Goal: Book appointment/travel/reservation

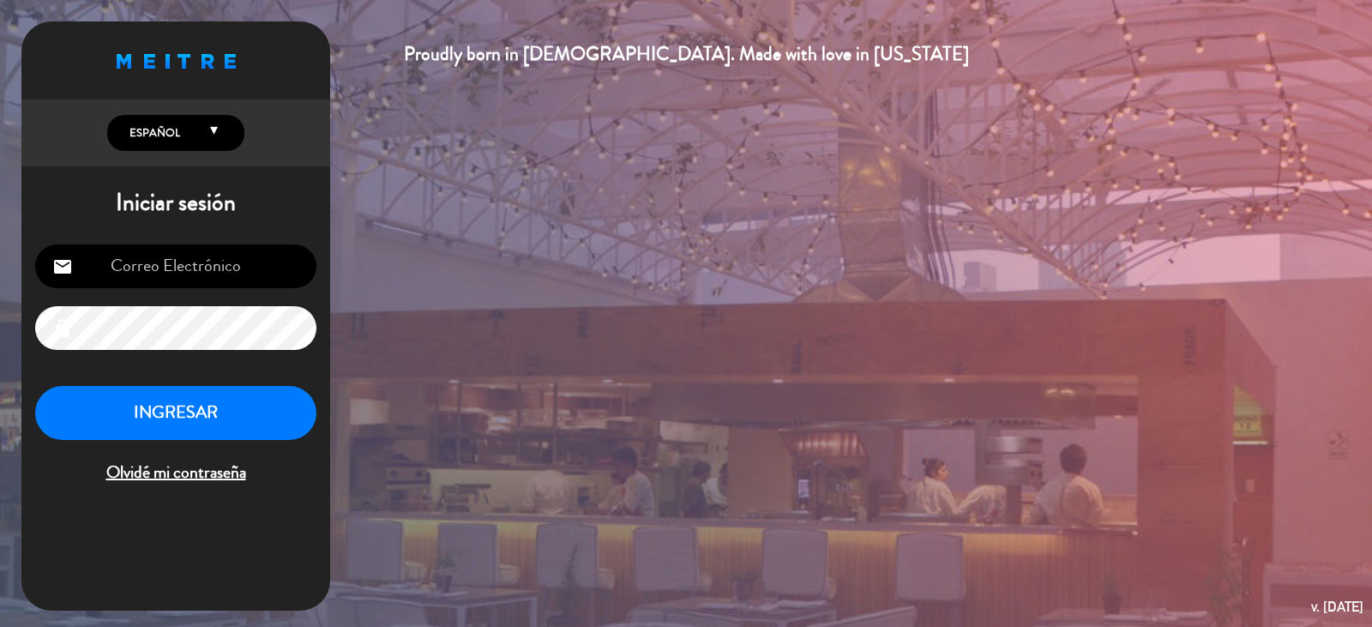
type input "[EMAIL_ADDRESS][DOMAIN_NAME]"
click at [159, 396] on button "INGRESAR" at bounding box center [175, 413] width 281 height 54
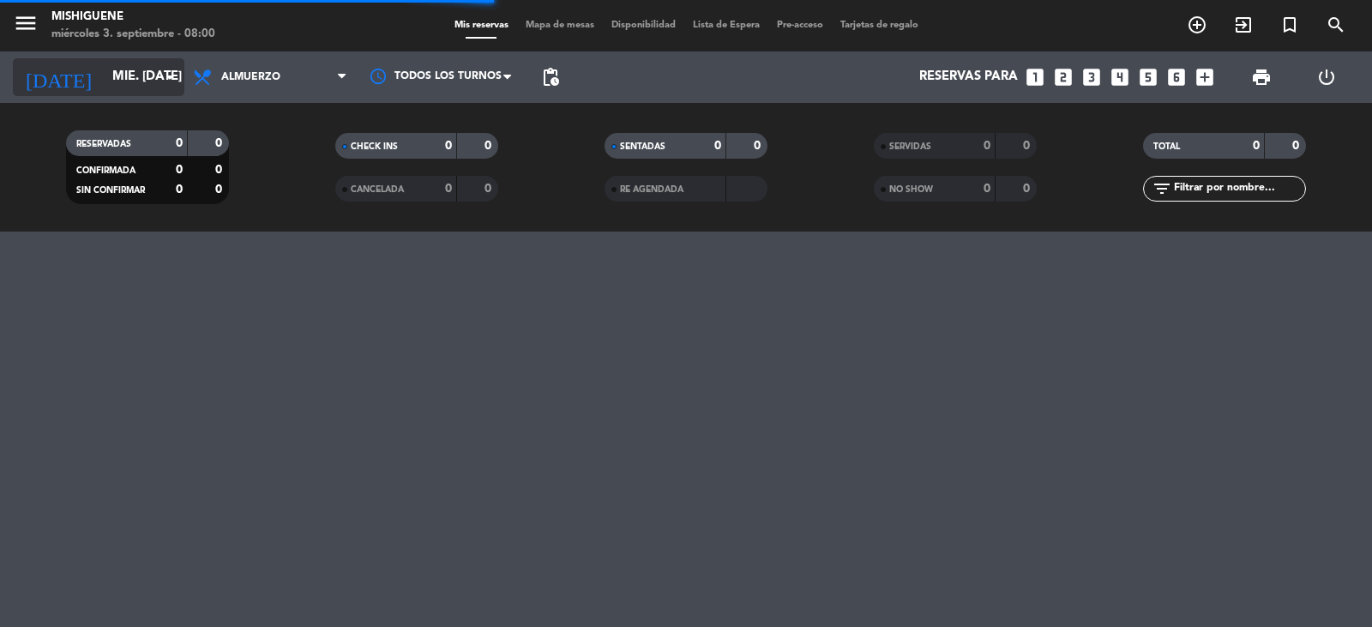
click at [168, 83] on icon "arrow_drop_down" at bounding box center [169, 77] width 21 height 21
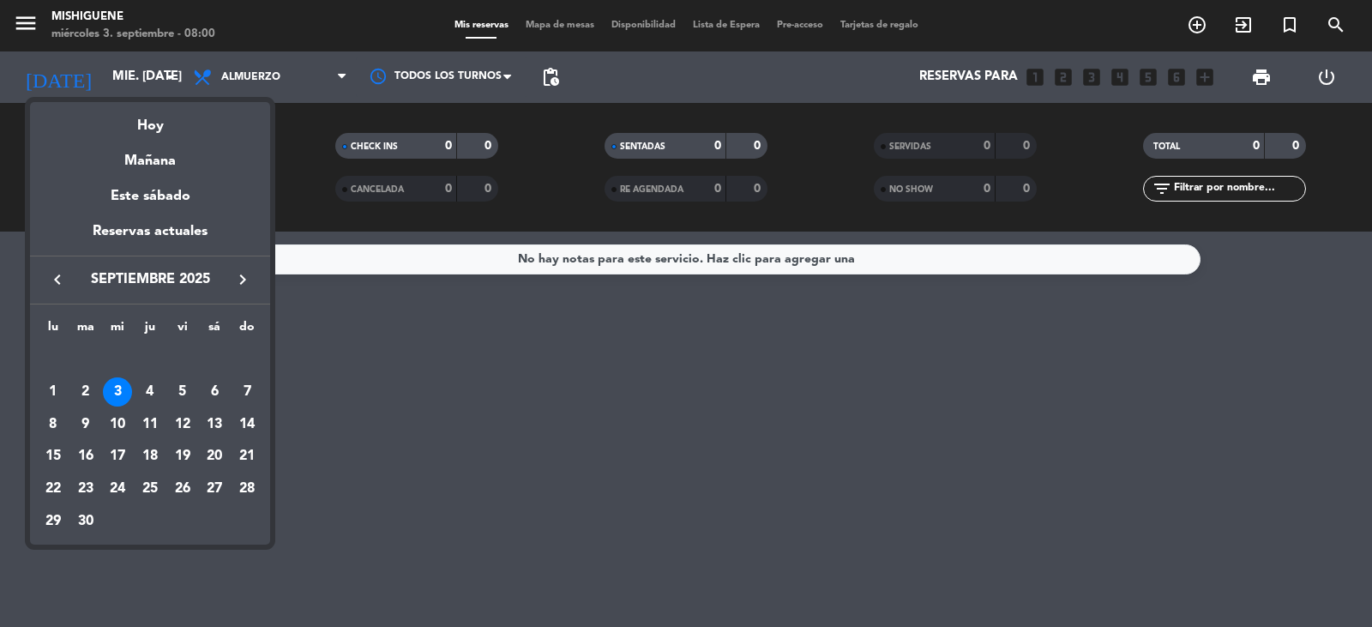
click at [340, 78] on div at bounding box center [686, 313] width 1372 height 627
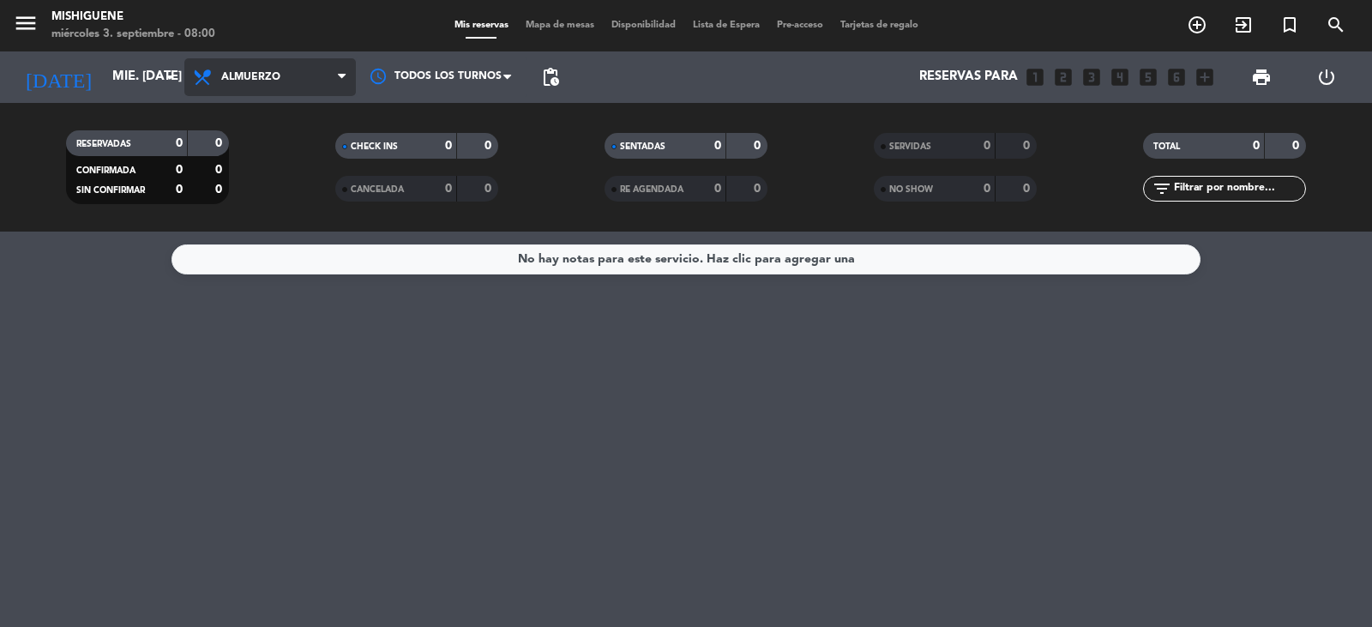
click at [345, 79] on icon at bounding box center [342, 77] width 8 height 14
click at [267, 192] on div "menu Mishiguene miércoles 3. septiembre - 08:00 Mis reservas Mapa de mesas Disp…" at bounding box center [686, 115] width 1372 height 231
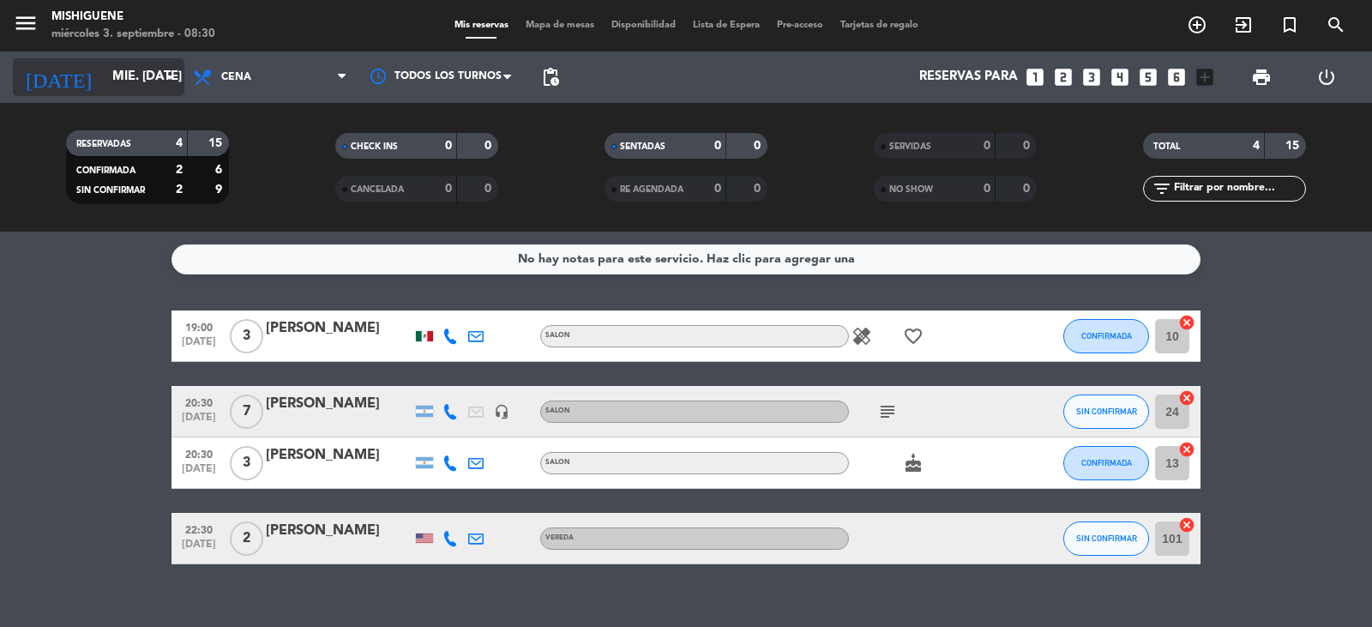
click at [165, 89] on input "mié. [DATE]" at bounding box center [186, 77] width 165 height 33
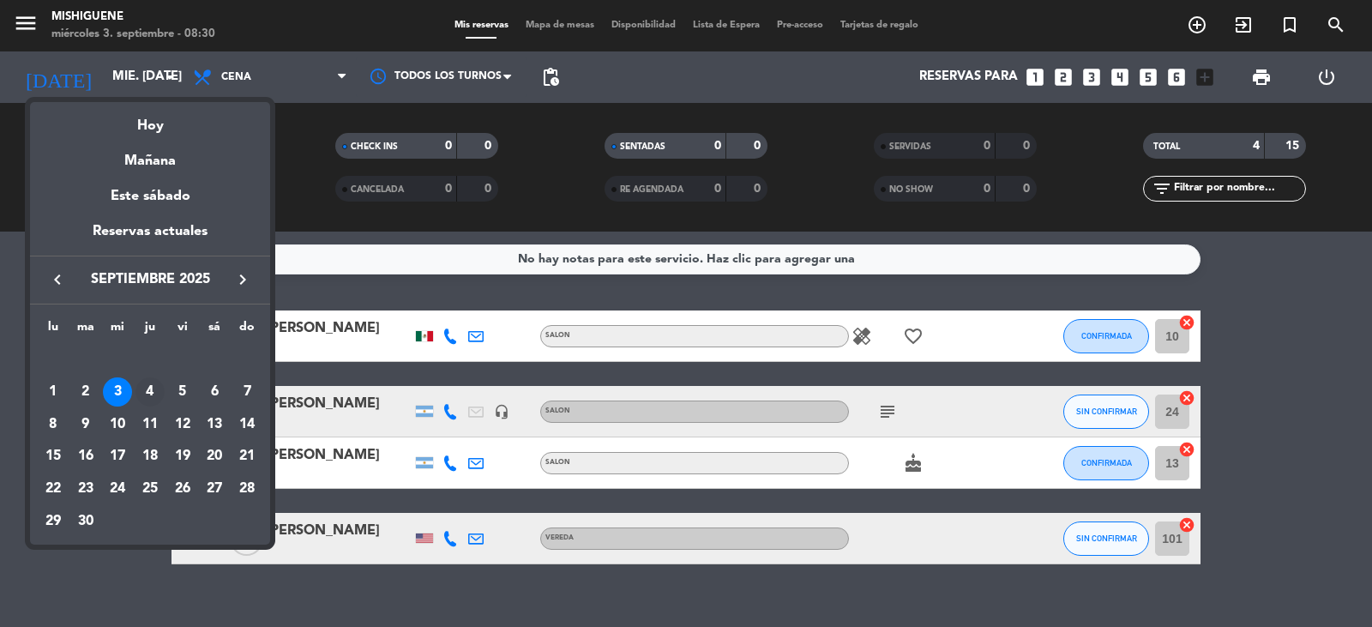
click at [155, 384] on div "4" at bounding box center [149, 391] width 29 height 29
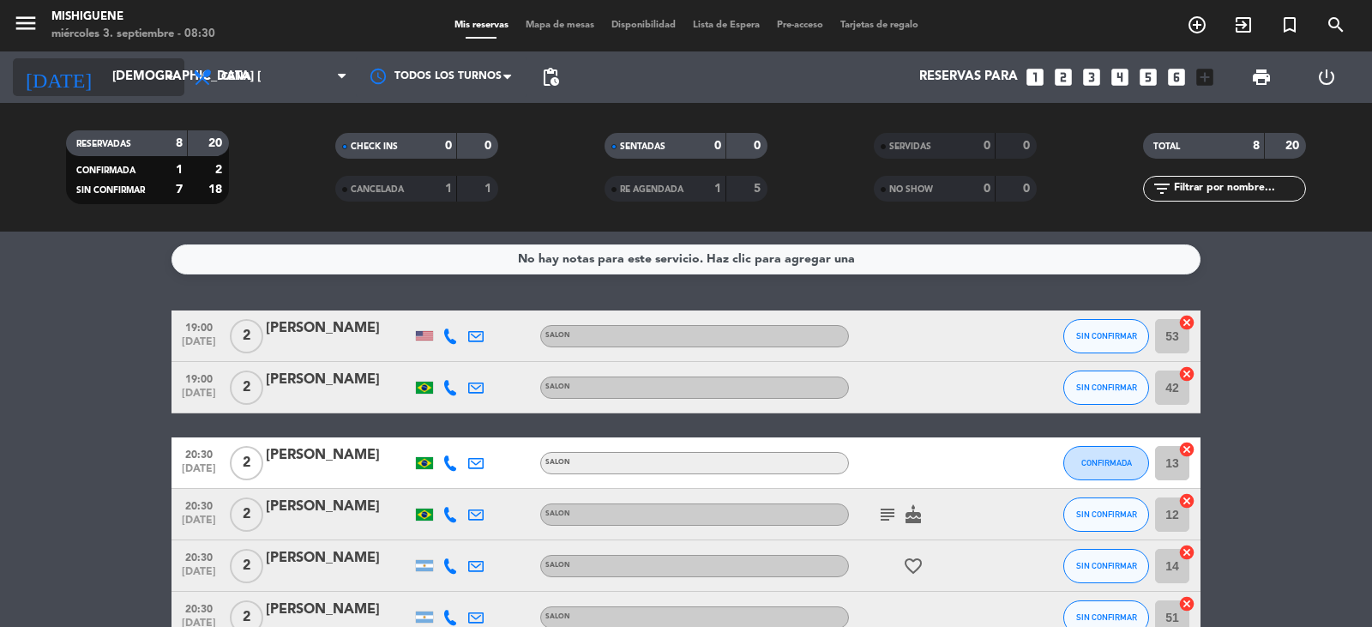
click at [165, 69] on icon "arrow_drop_down" at bounding box center [169, 77] width 21 height 21
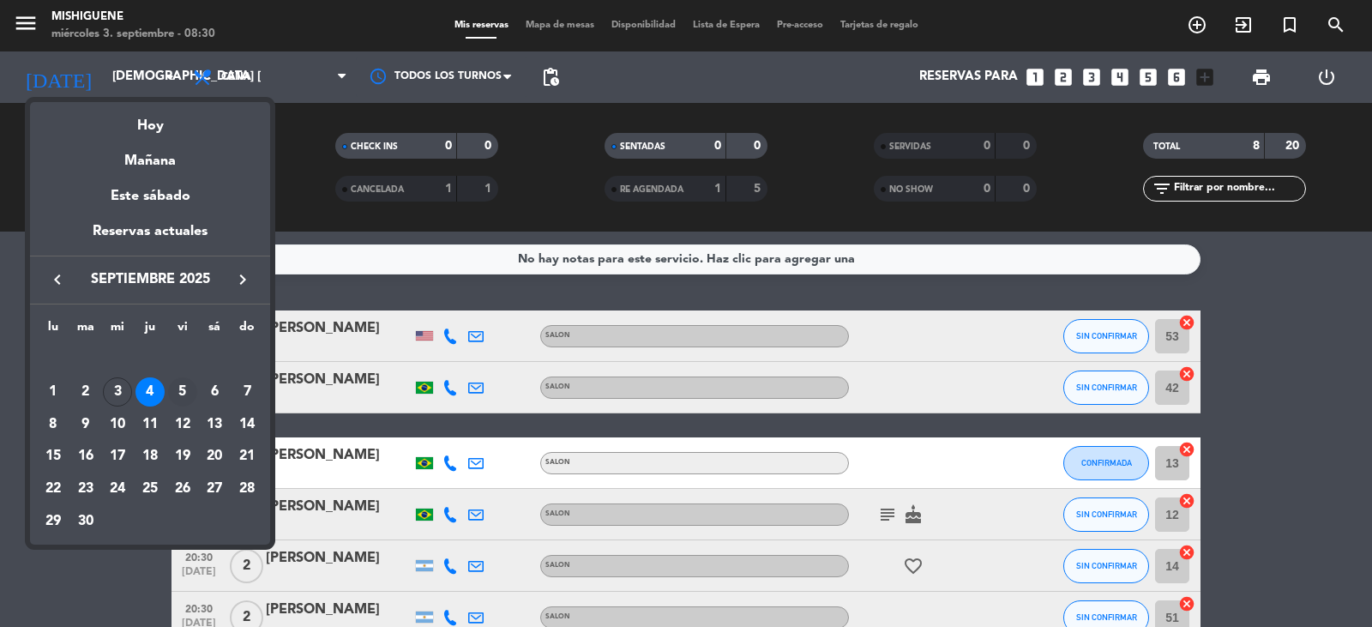
click at [177, 384] on div "5" at bounding box center [182, 391] width 29 height 29
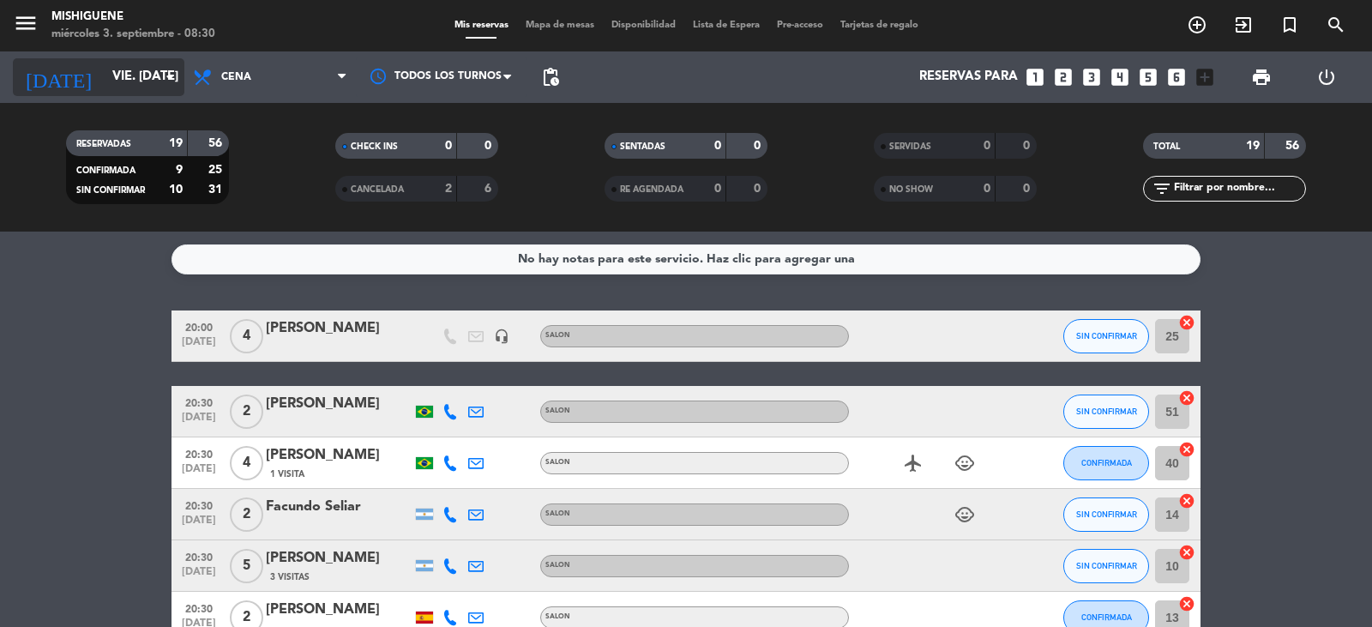
click at [157, 63] on input "vie. [DATE]" at bounding box center [186, 77] width 165 height 33
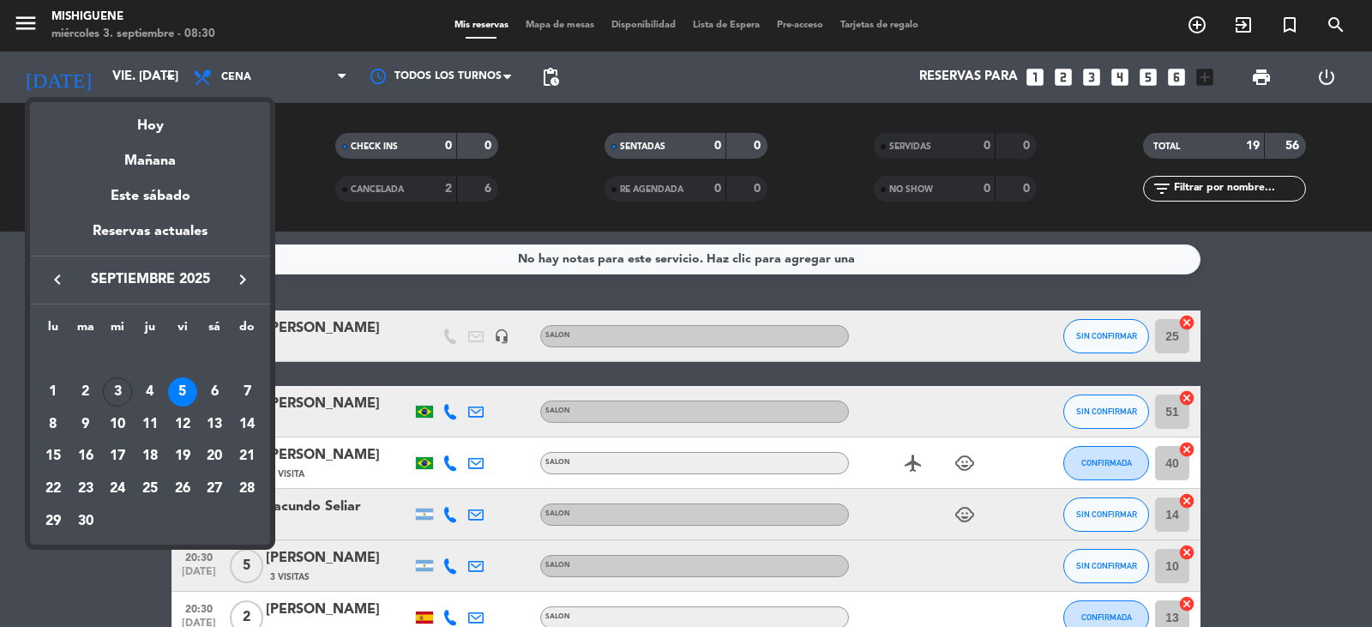
click at [213, 388] on div "6" at bounding box center [214, 391] width 29 height 29
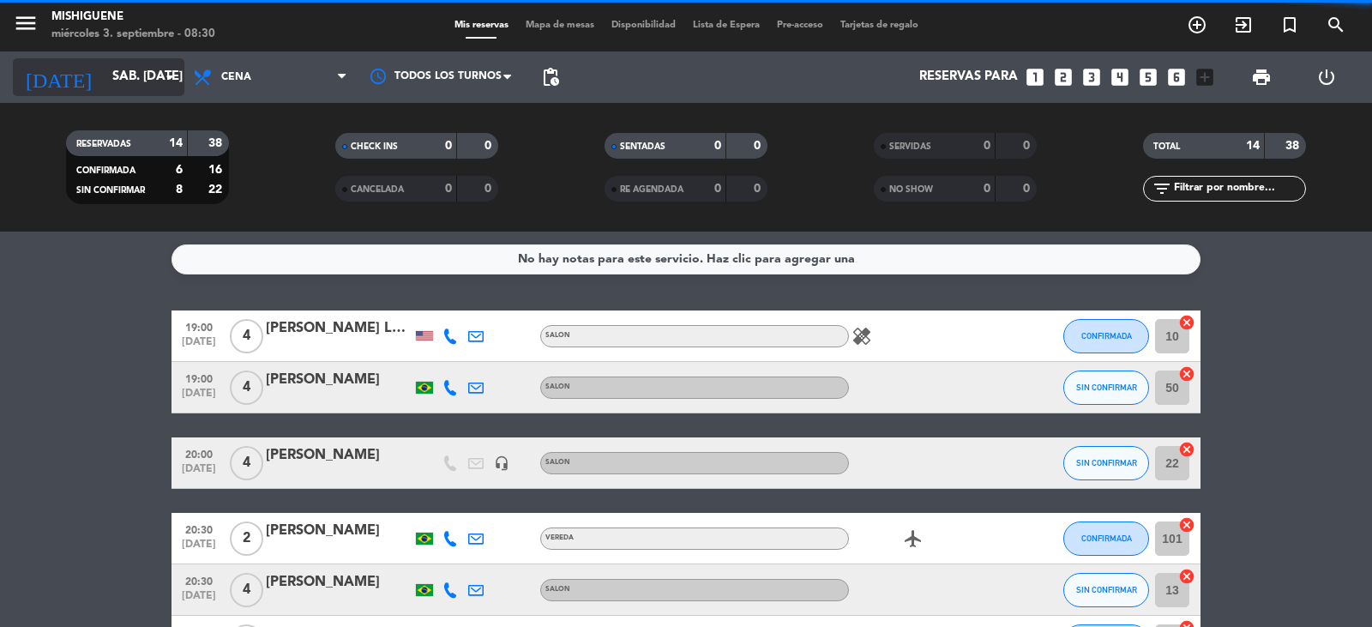
click at [171, 90] on input "sáb. [DATE]" at bounding box center [186, 77] width 165 height 33
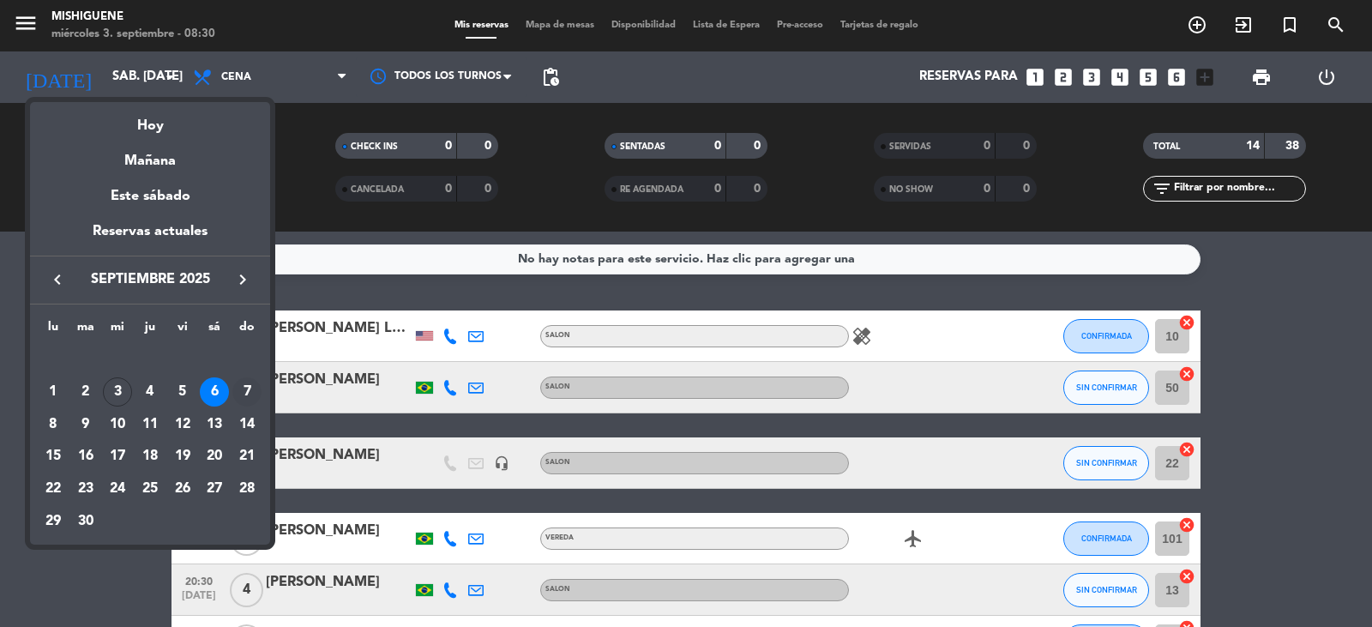
click at [252, 393] on div "7" at bounding box center [246, 391] width 29 height 29
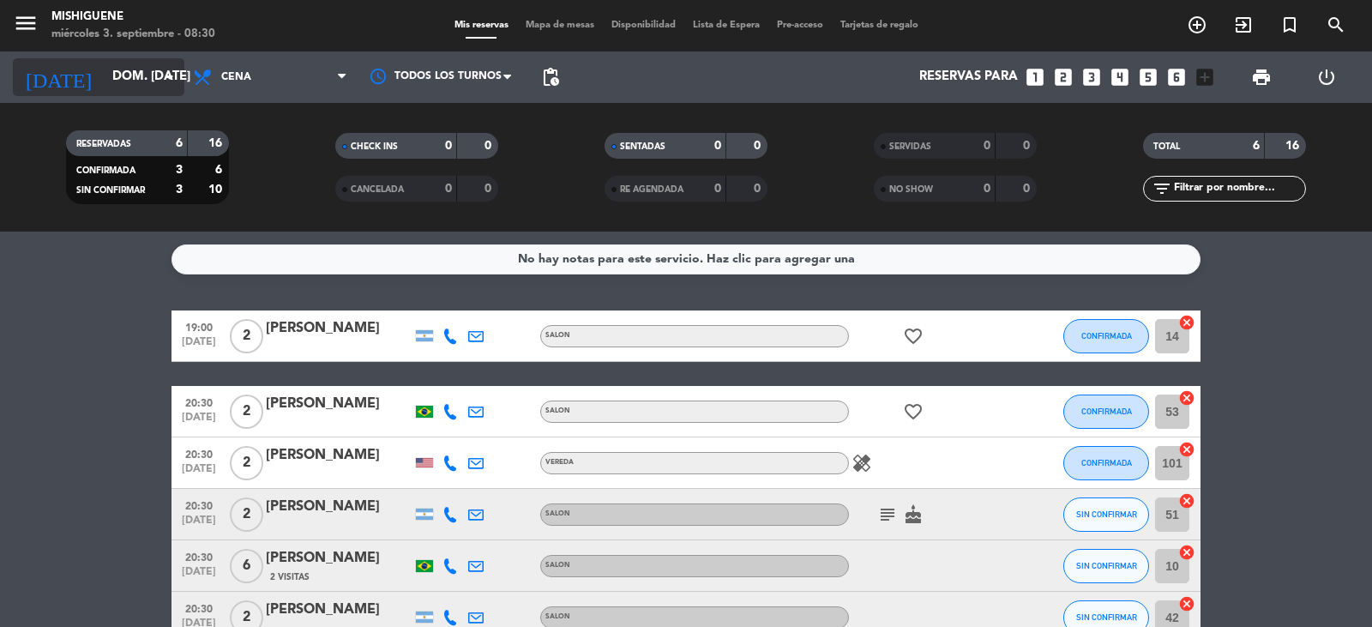
click at [145, 70] on input "dom. [DATE]" at bounding box center [186, 77] width 165 height 33
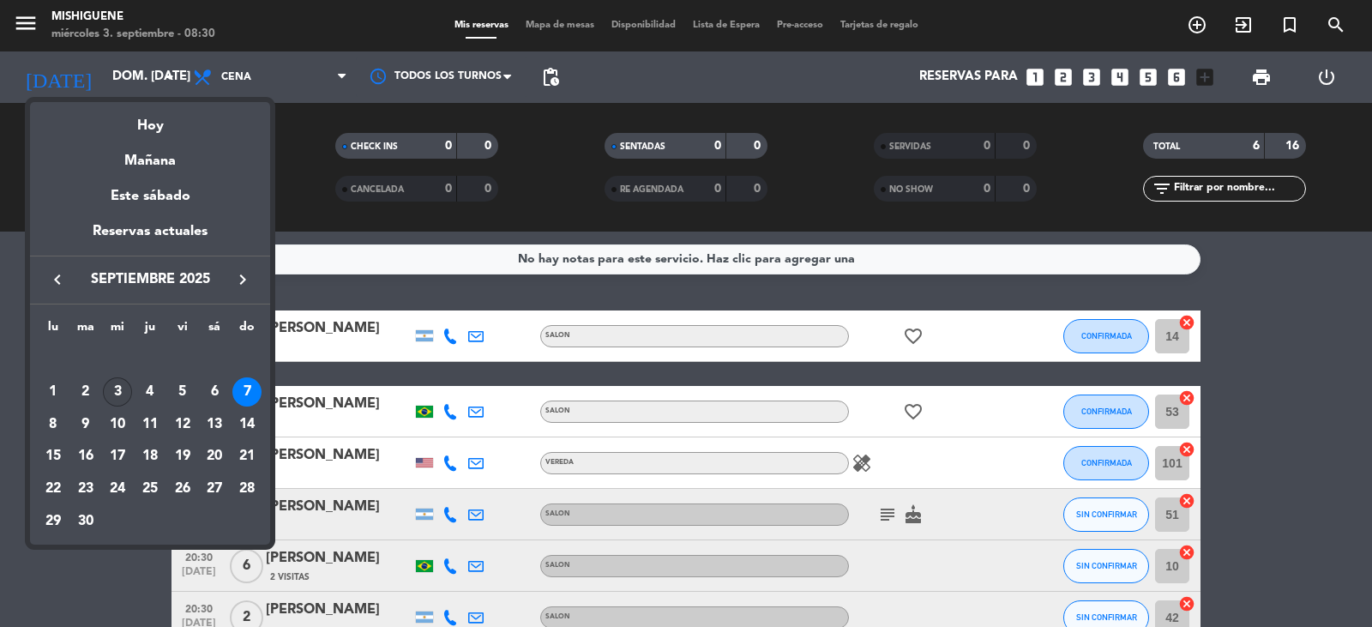
click at [113, 391] on div "3" at bounding box center [117, 391] width 29 height 29
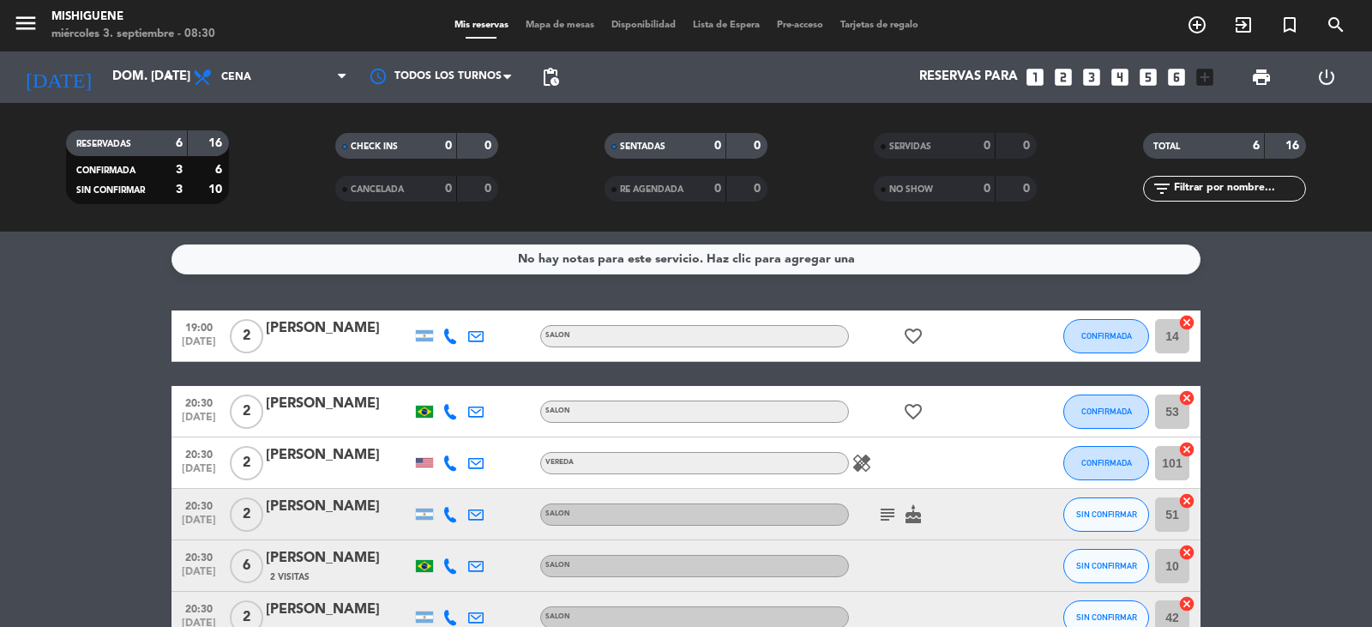
type input "mié. [DATE]"
